Goal: Information Seeking & Learning: Learn about a topic

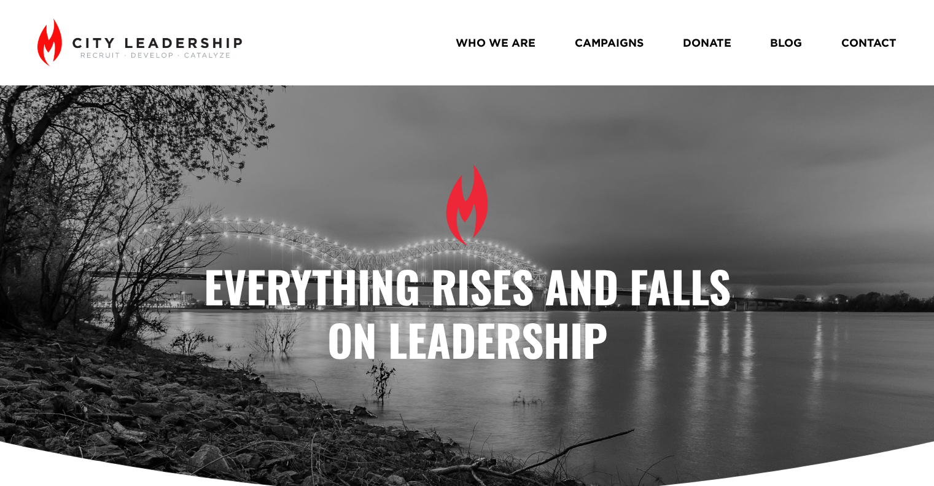
click at [607, 36] on link "CAMPAIGNS" at bounding box center [609, 43] width 69 height 22
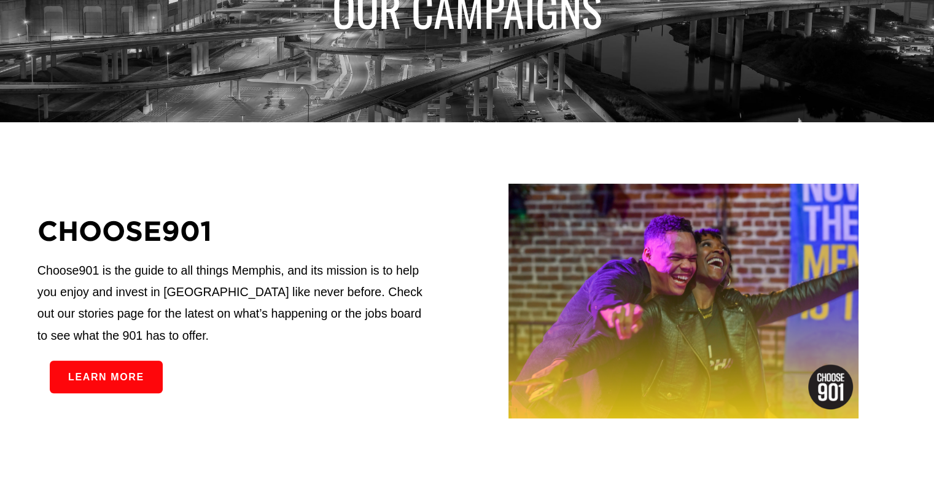
scroll to position [246, 0]
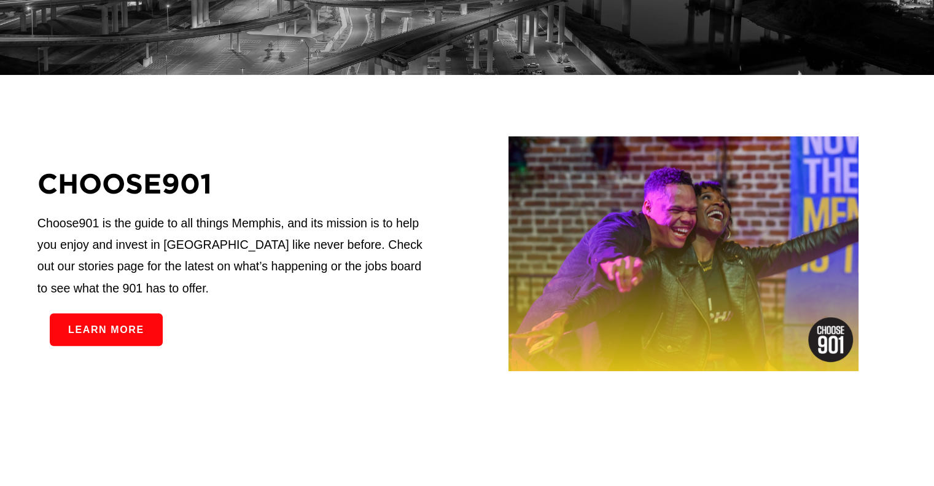
click at [138, 342] on link "Learn more" at bounding box center [106, 329] width 113 height 33
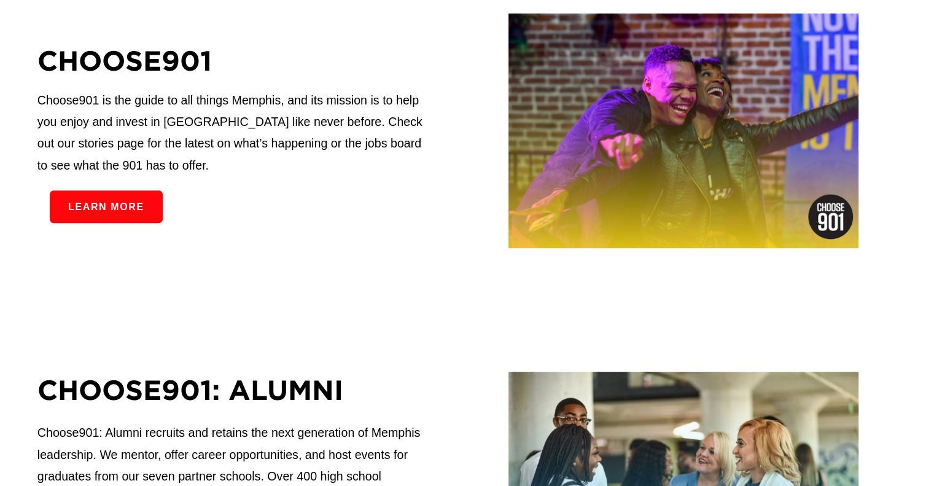
scroll to position [0, 0]
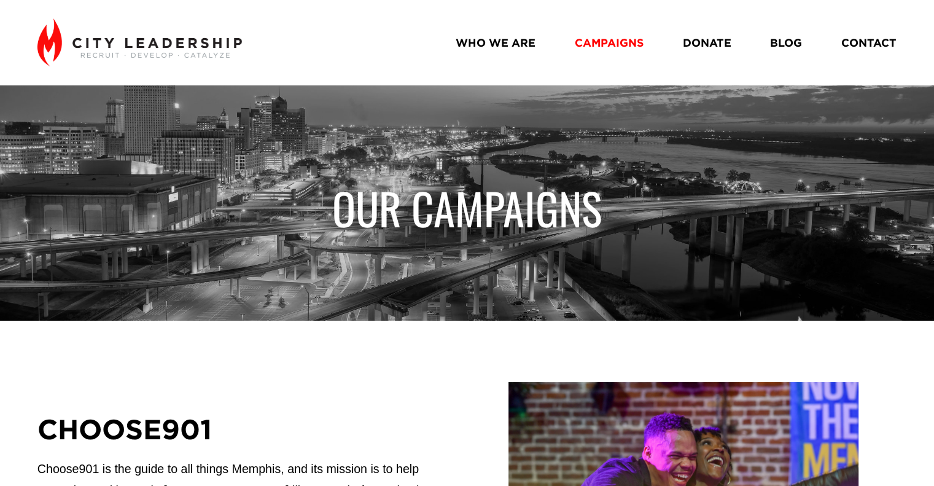
click at [513, 44] on link "WHO WE ARE" at bounding box center [496, 43] width 80 height 22
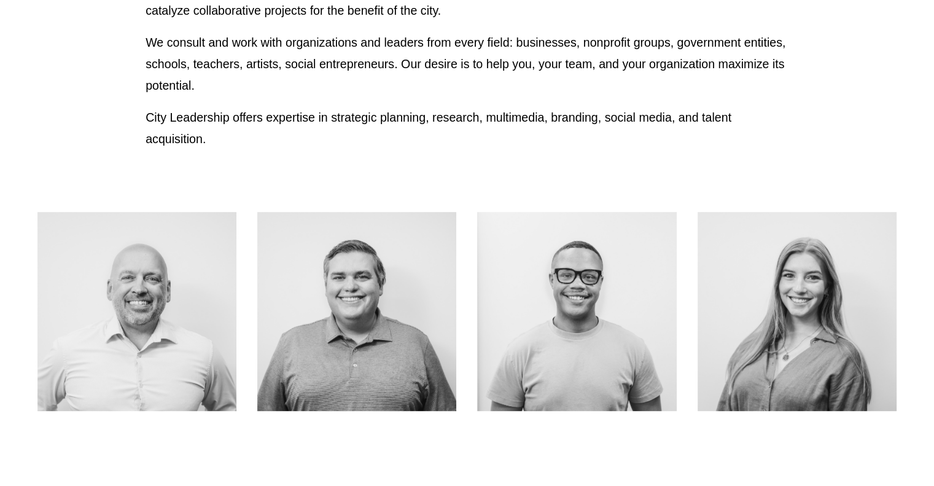
scroll to position [123, 0]
